Goal: Transaction & Acquisition: Book appointment/travel/reservation

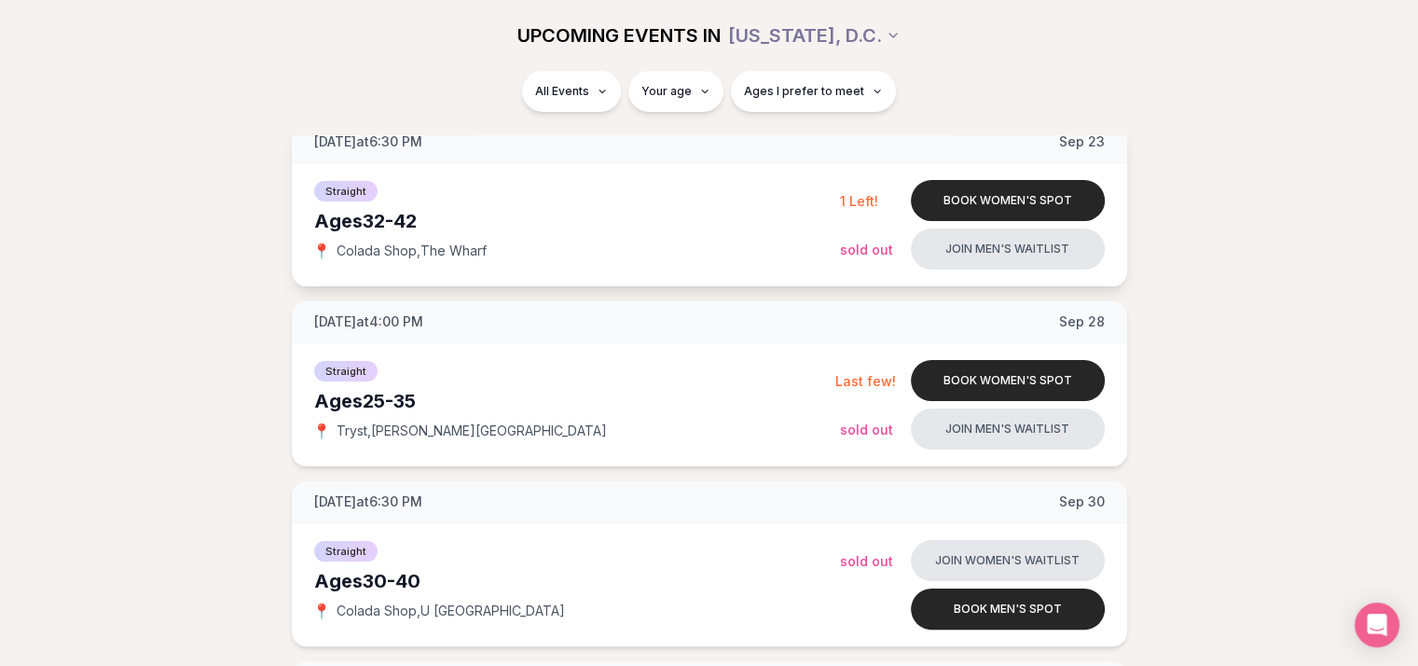
scroll to position [164, 0]
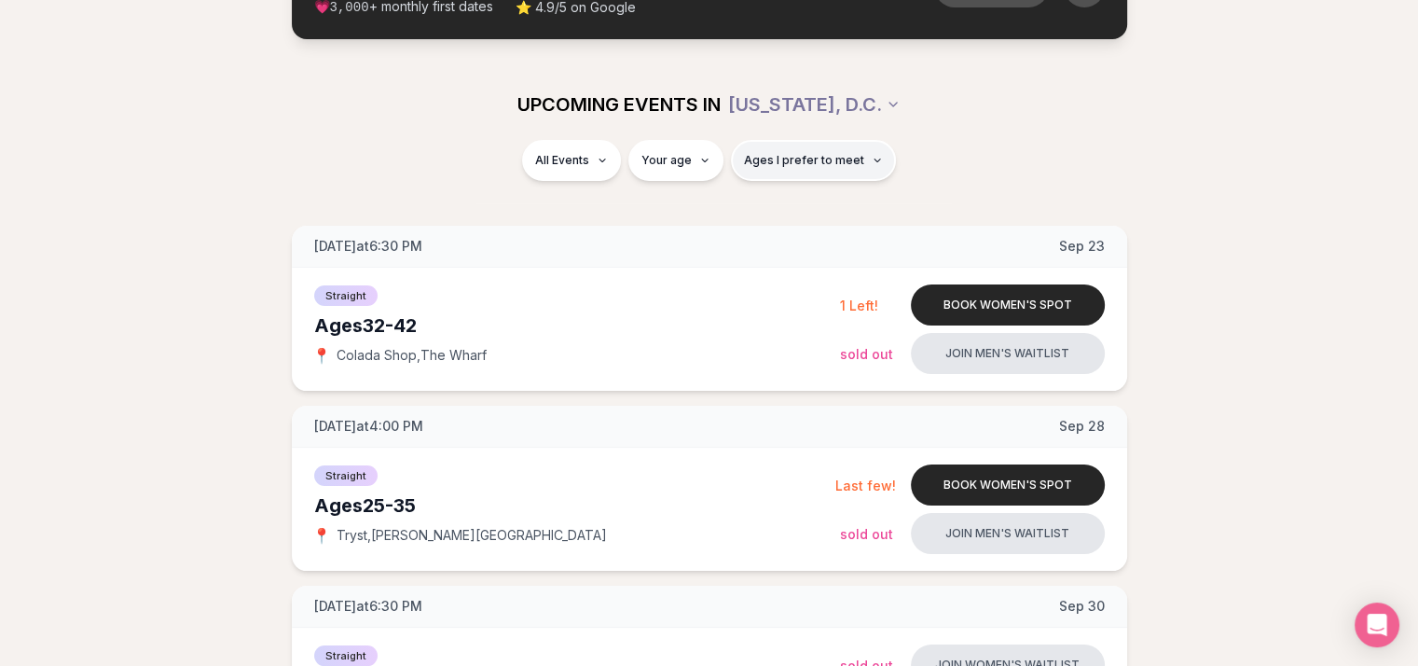
click at [794, 163] on span "Ages I prefer to meet" at bounding box center [804, 160] width 120 height 15
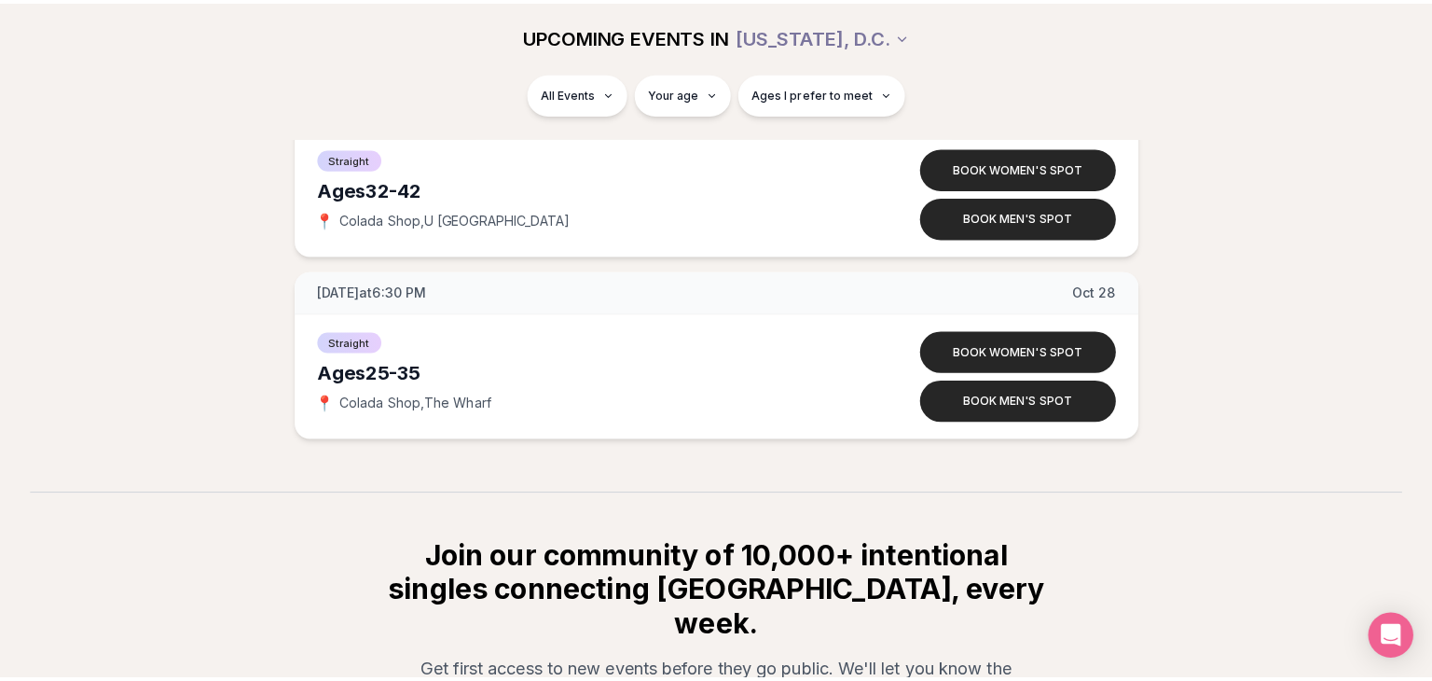
scroll to position [1197, 0]
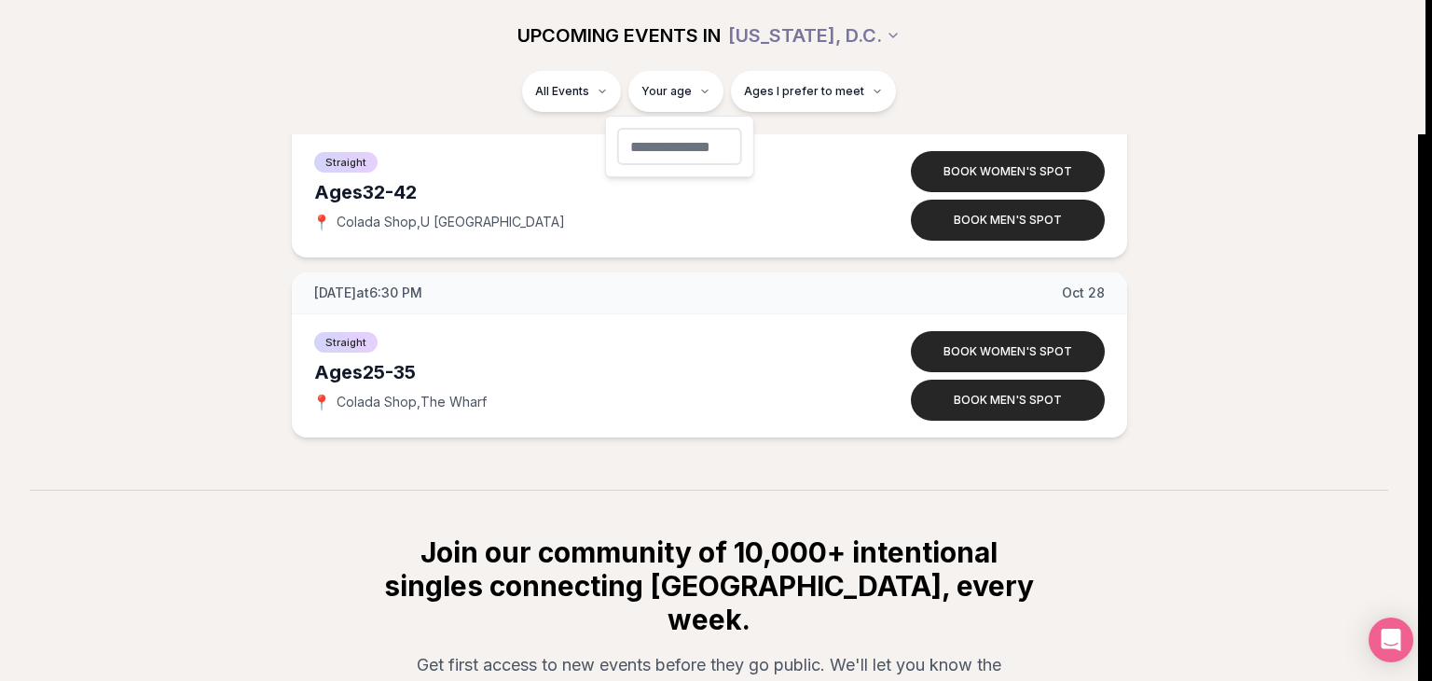
type input "**"
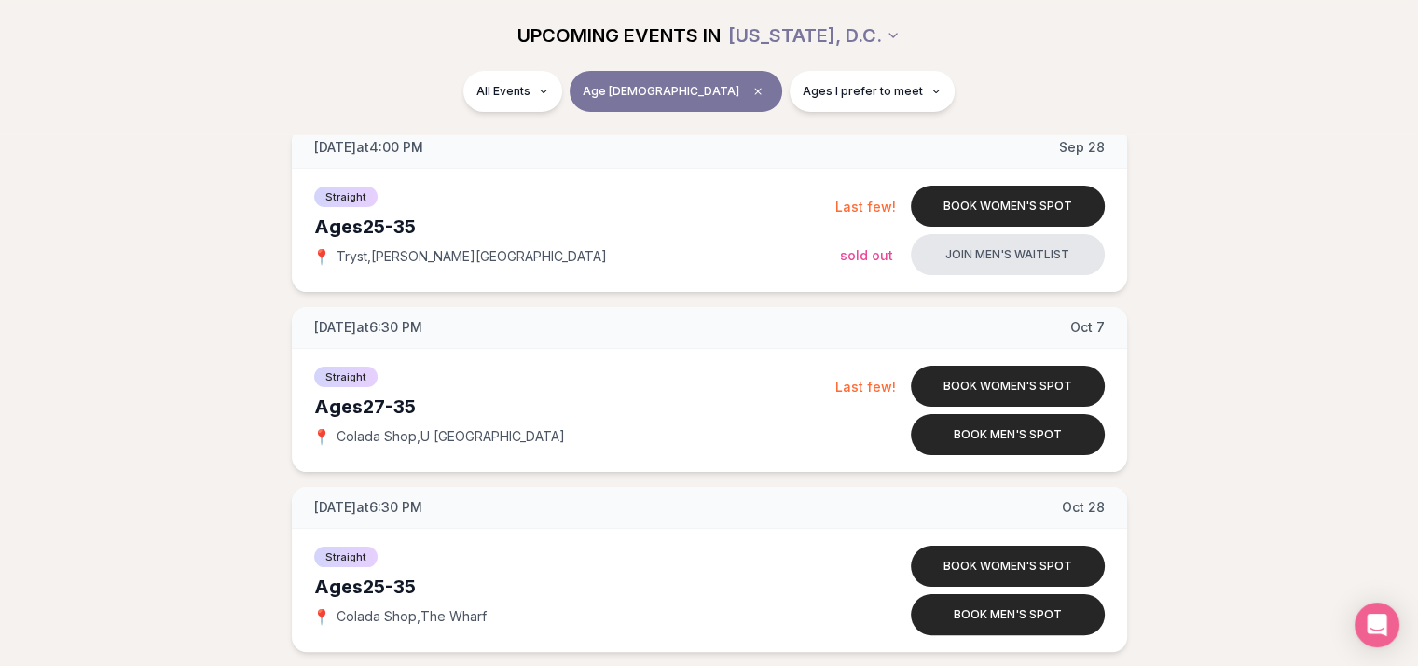
scroll to position [264, 0]
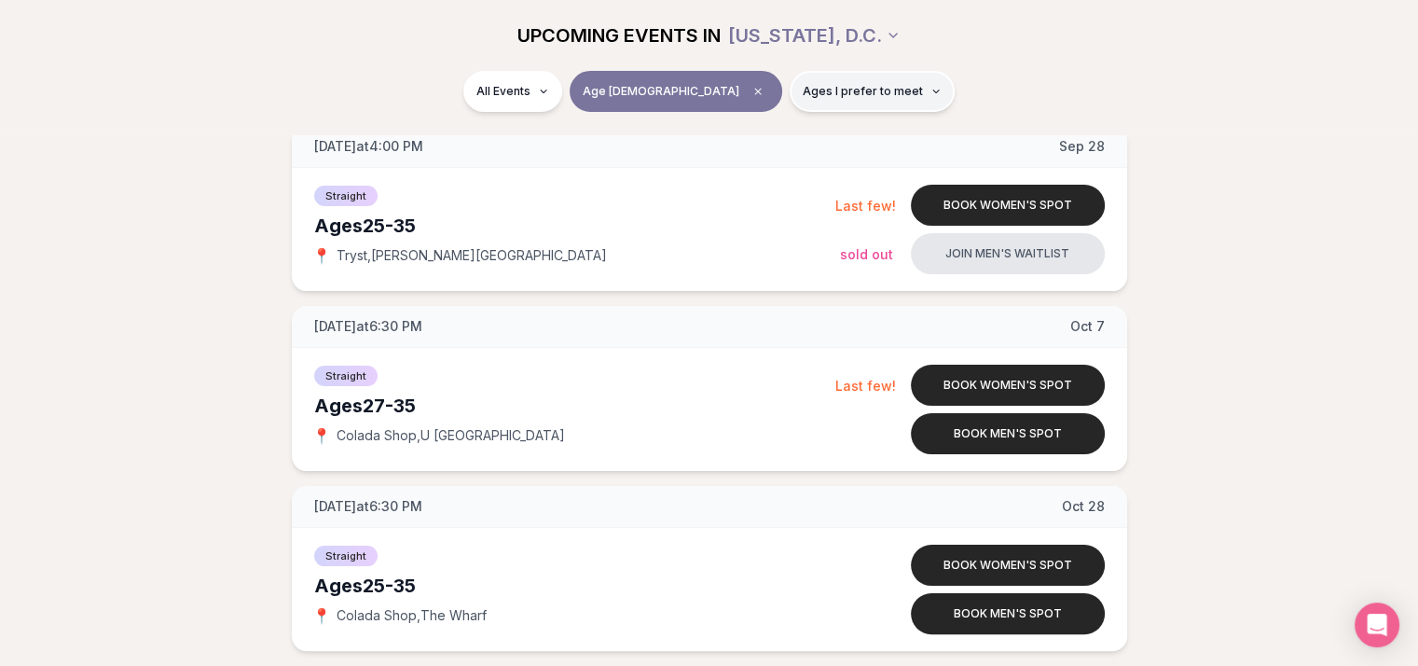
click at [813, 85] on span "Ages I prefer to meet" at bounding box center [863, 91] width 120 height 15
click at [1035, 94] on div "All Events Age [DEMOGRAPHIC_DATA] Ages I prefer to meet" at bounding box center [709, 95] width 1044 height 48
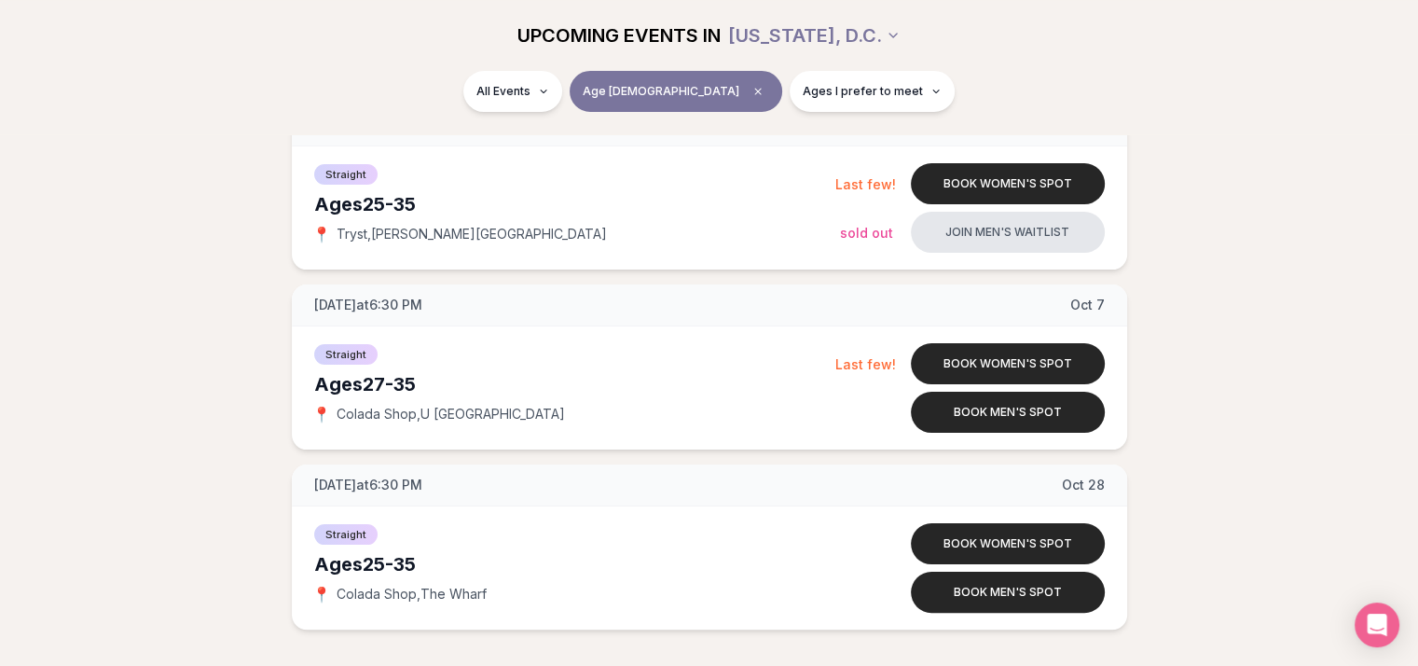
scroll to position [287, 0]
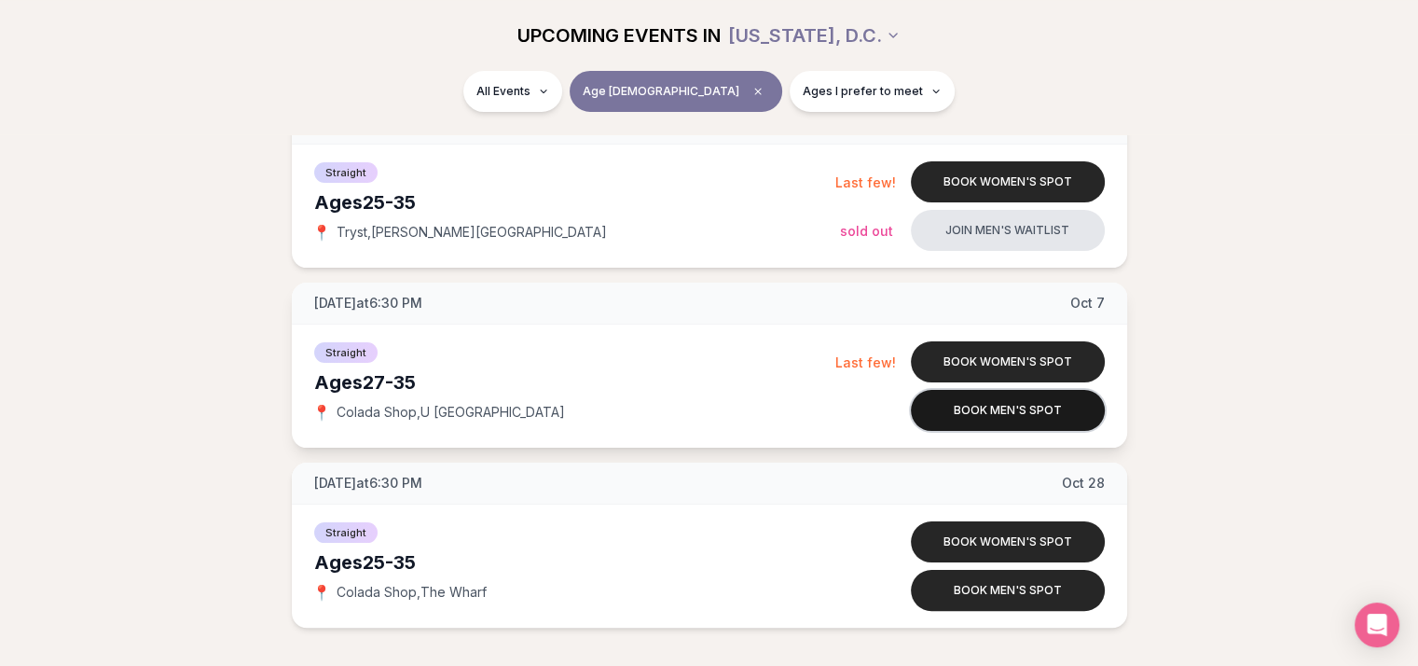
click at [1003, 422] on button "Book men's spot" at bounding box center [1008, 410] width 194 height 41
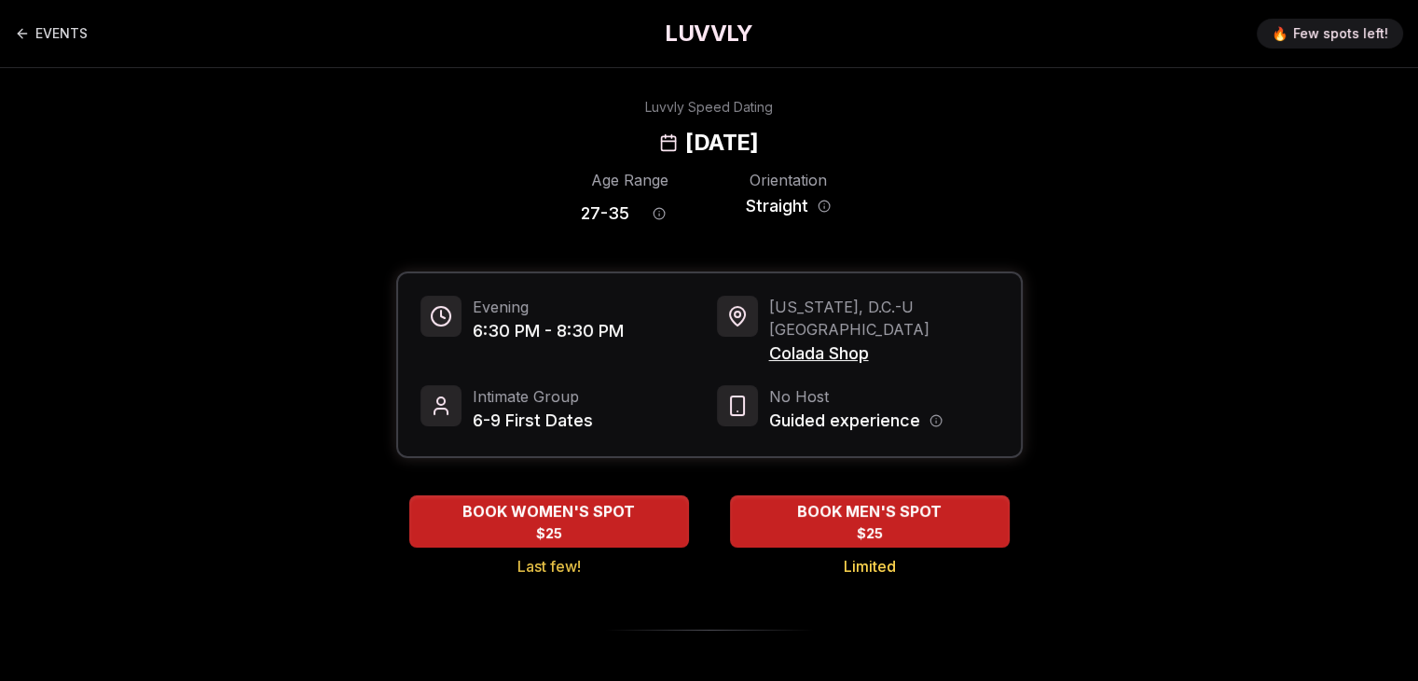
click at [996, 186] on div "Age Range 27 - 35 Orientation Straight" at bounding box center [709, 201] width 627 height 65
